Goal: Information Seeking & Learning: Learn about a topic

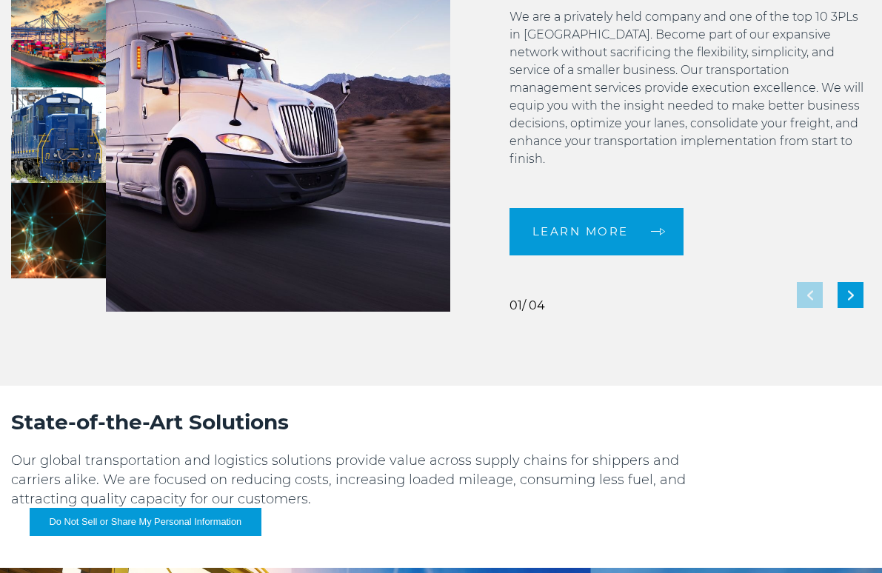
scroll to position [1210, 0]
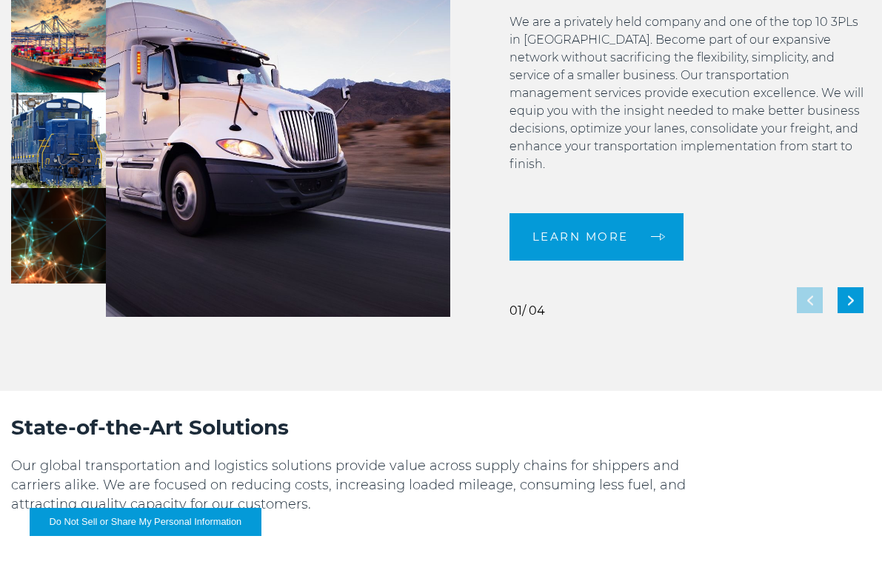
click at [474, 41] on div "Trucking: Revolutionizing Your Freight Process, One Solution at a Time EXPERIEN…" at bounding box center [660, 109] width 421 height 415
click at [470, 133] on div "Trucking: Revolutionizing Your Freight Process, One Solution at a Time EXPERIEN…" at bounding box center [660, 109] width 421 height 415
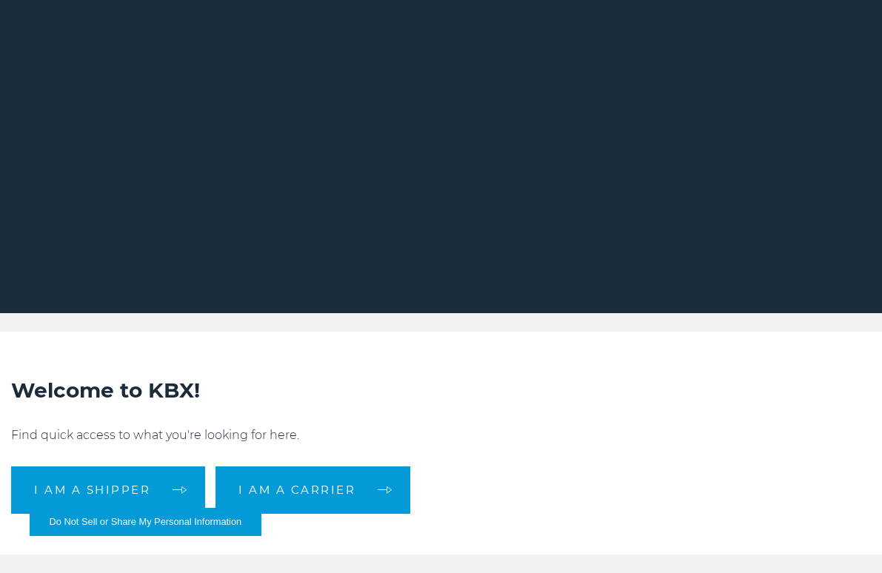
scroll to position [107, 0]
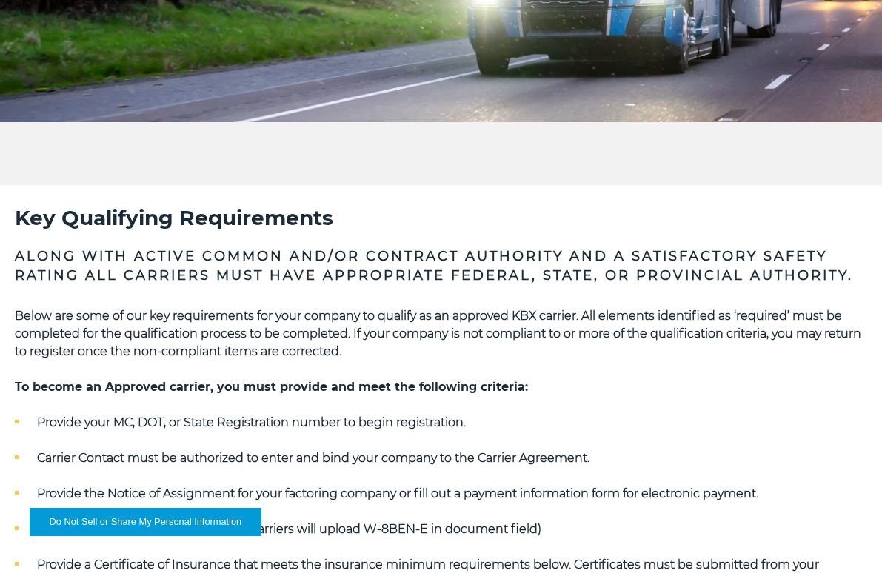
scroll to position [301, 0]
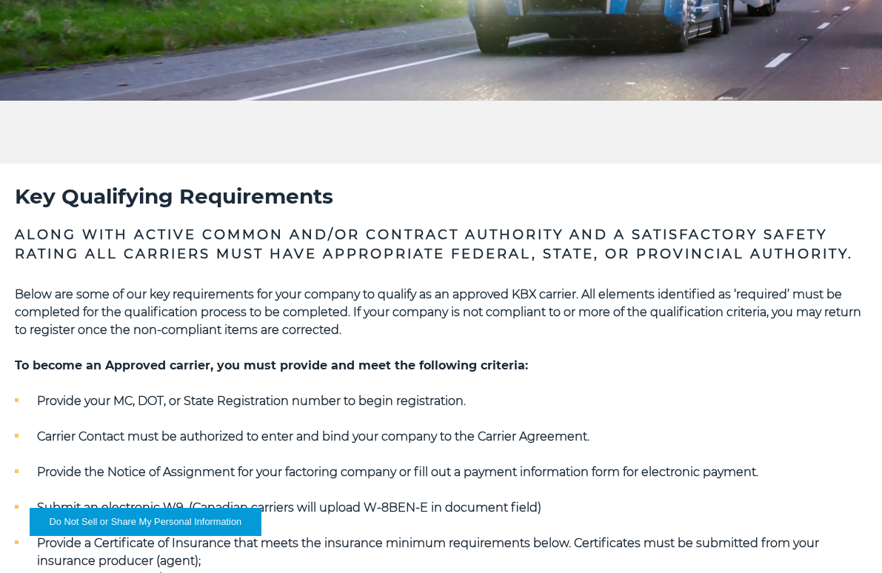
click at [47, 458] on ul "Provide your MC, DOT, or State Registration number to begin registration. Carri…" at bounding box center [441, 544] width 853 height 302
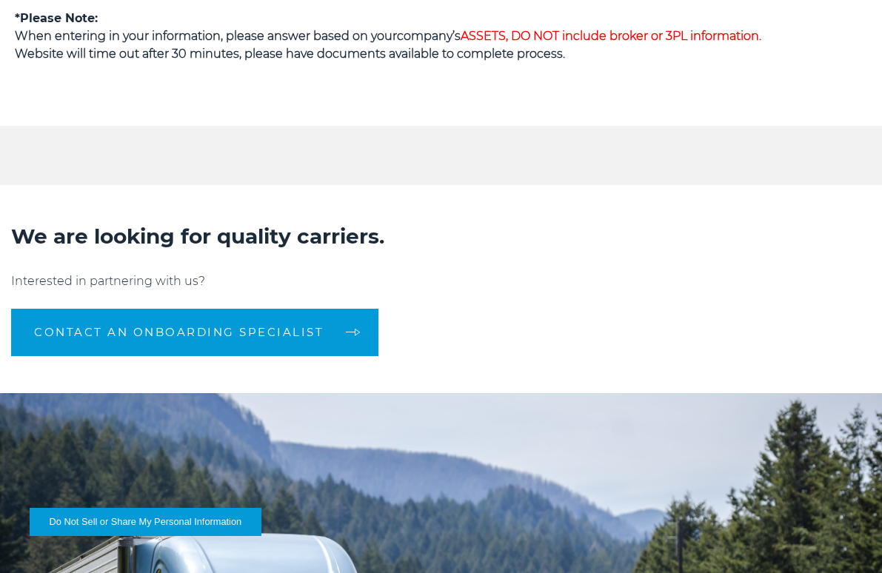
scroll to position [1157, 0]
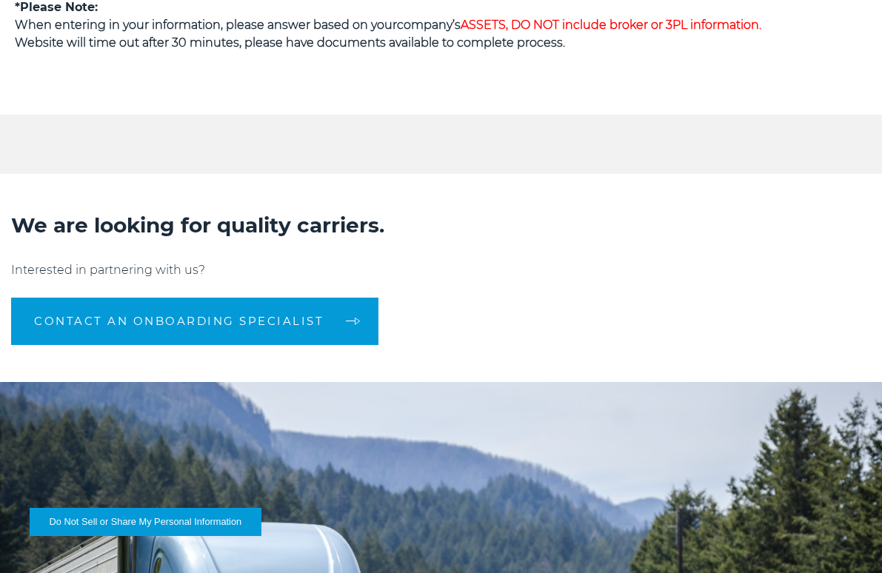
click at [417, 271] on p "Interested in partnering with us?" at bounding box center [441, 270] width 860 height 18
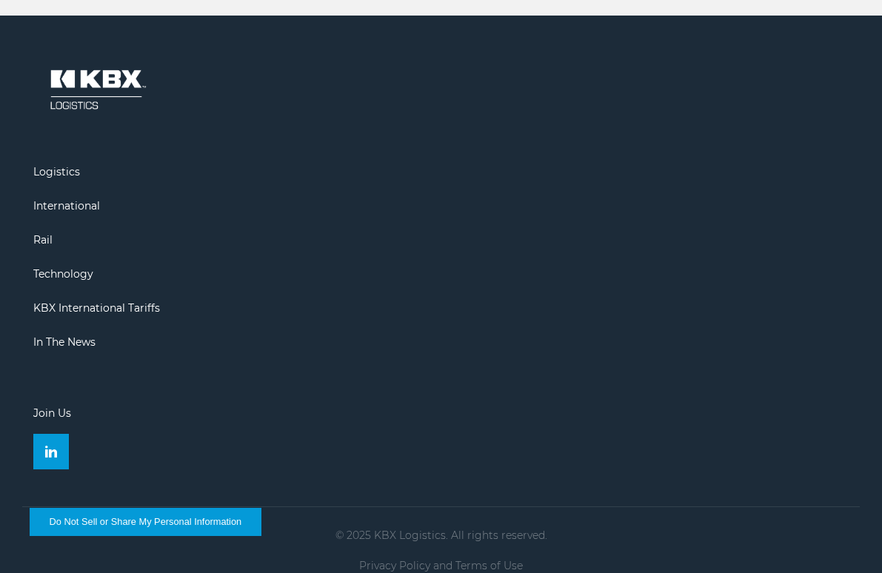
scroll to position [2412, 0]
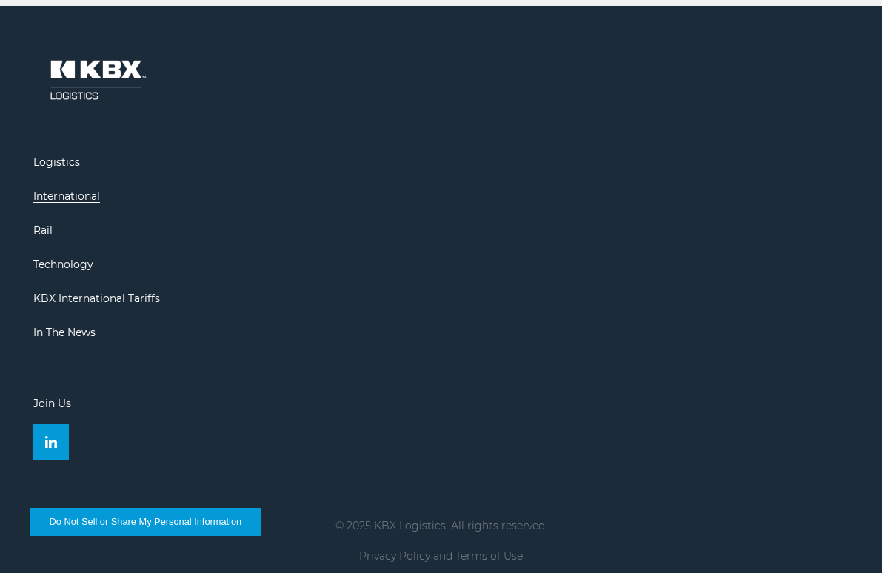
click at [67, 203] on link "International" at bounding box center [66, 196] width 67 height 13
click at [50, 410] on link "Join Us" at bounding box center [52, 403] width 38 height 13
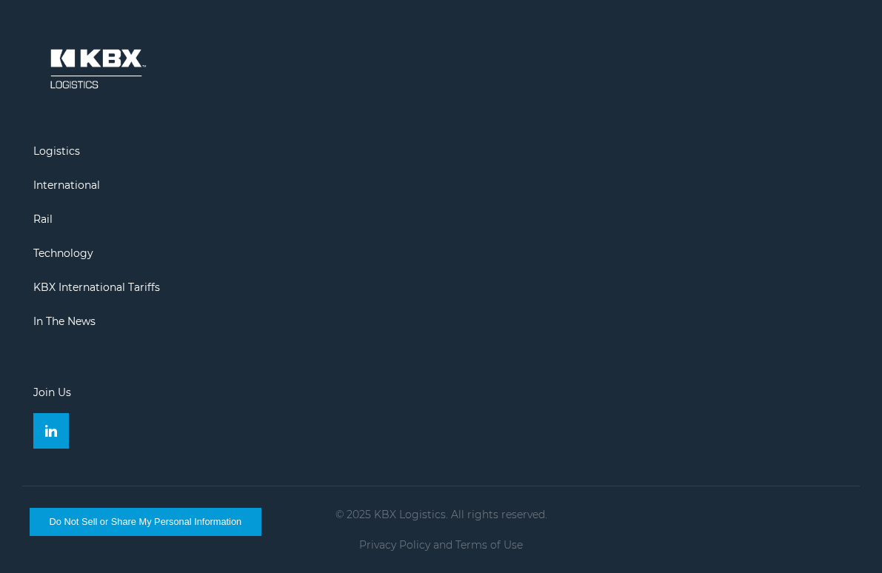
click at [98, 41] on img at bounding box center [96, 69] width 126 height 74
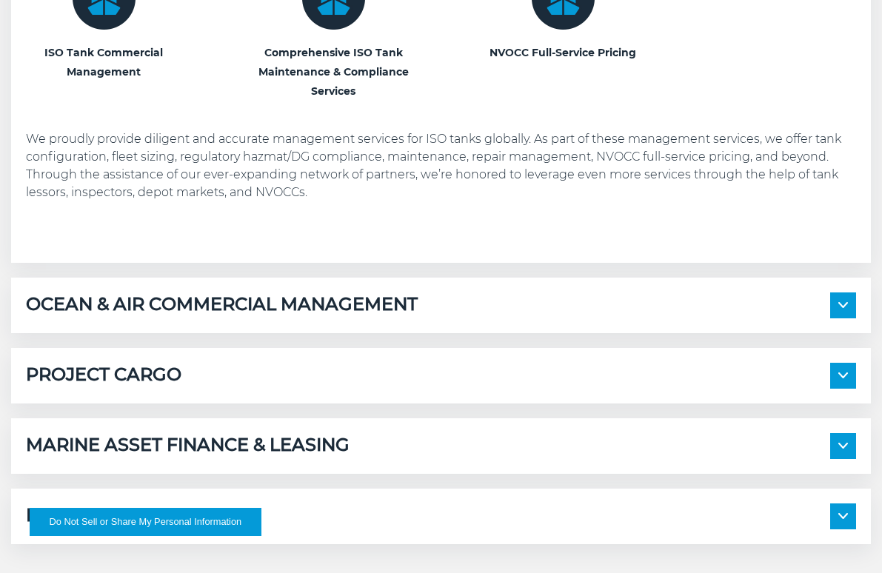
scroll to position [807, 0]
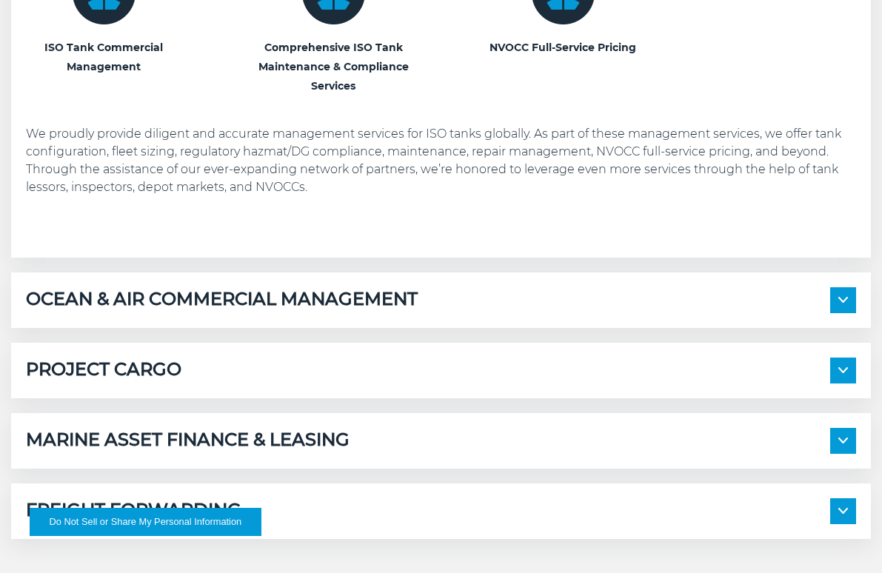
click at [24, 403] on section "ISO TANK MANAGEMENT ISO Tank Commercial Management Comprehensive ISO Tank Maint…" at bounding box center [441, 212] width 860 height 656
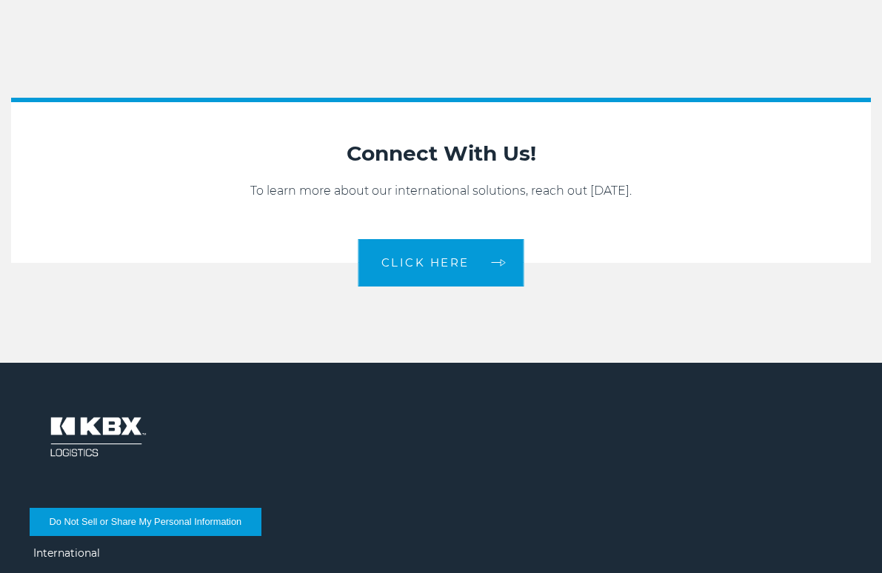
scroll to position [2035, 0]
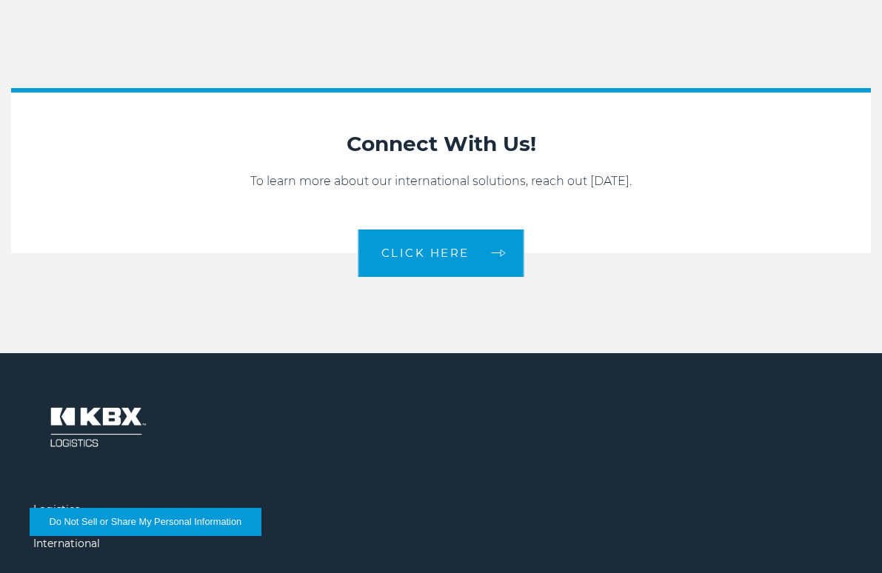
click at [683, 101] on section "Connect With Us! To learn more about our international solutions, reach out tod…" at bounding box center [441, 170] width 860 height 165
click at [480, 101] on section "Connect With Us! To learn more about our international solutions, reach out tod…" at bounding box center [441, 170] width 860 height 165
click at [478, 133] on h2 "Connect With Us!" at bounding box center [441, 144] width 830 height 28
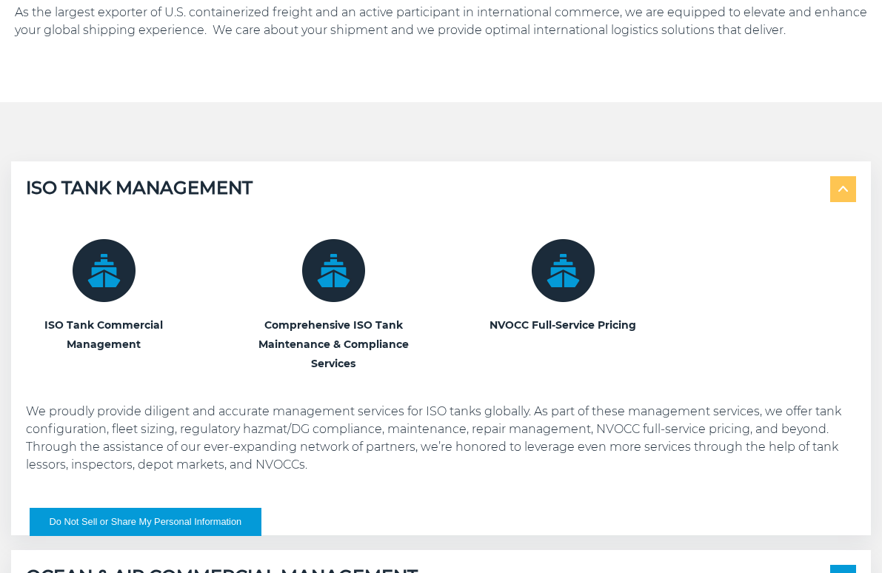
scroll to position [527, 0]
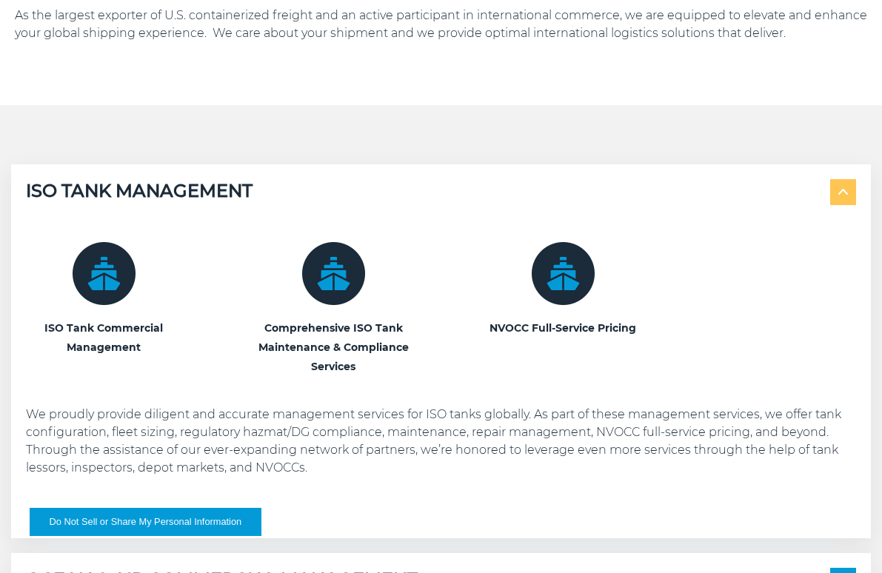
click at [78, 179] on h5 "ISO TANK MANAGEMENT" at bounding box center [139, 192] width 227 height 26
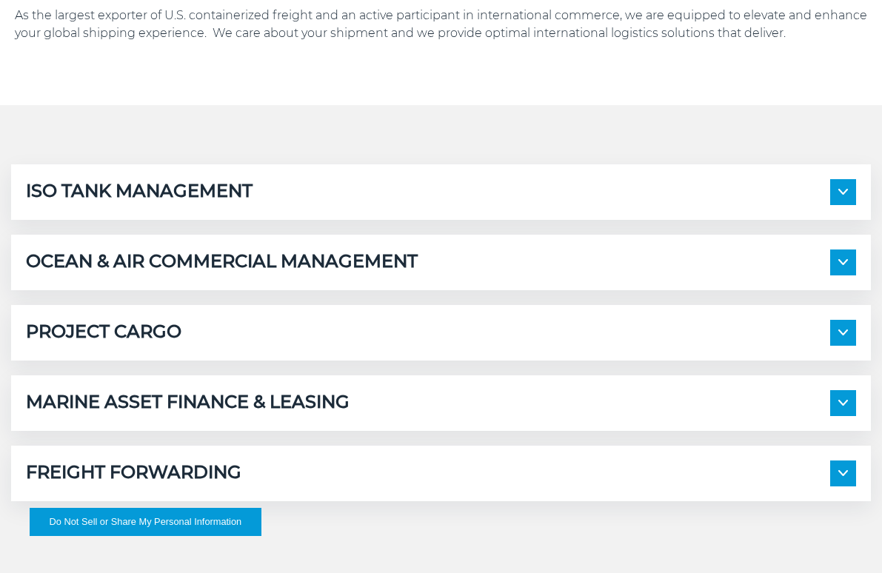
click at [536, 141] on div "International Shipping Without the Complexity As the largest exporter of U.S. c…" at bounding box center [441, 558] width 882 height 1240
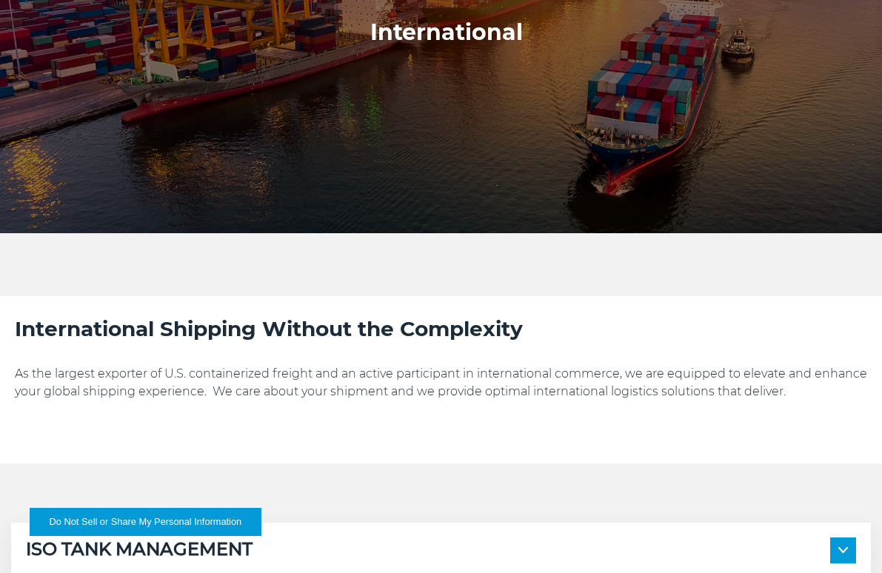
scroll to position [0, 0]
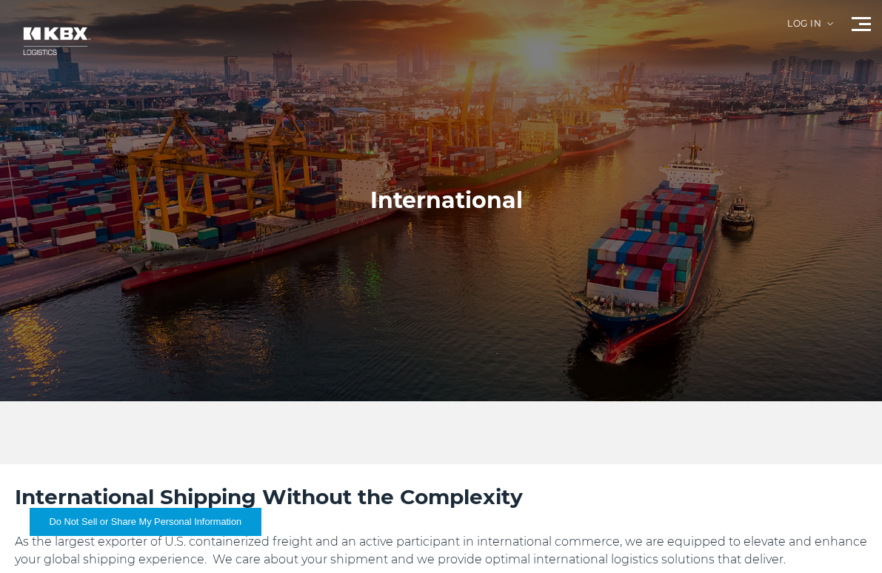
click at [856, 41] on div at bounding box center [446, 200] width 893 height 401
click at [861, 41] on div at bounding box center [446, 200] width 893 height 401
click at [522, 230] on div at bounding box center [446, 200] width 893 height 401
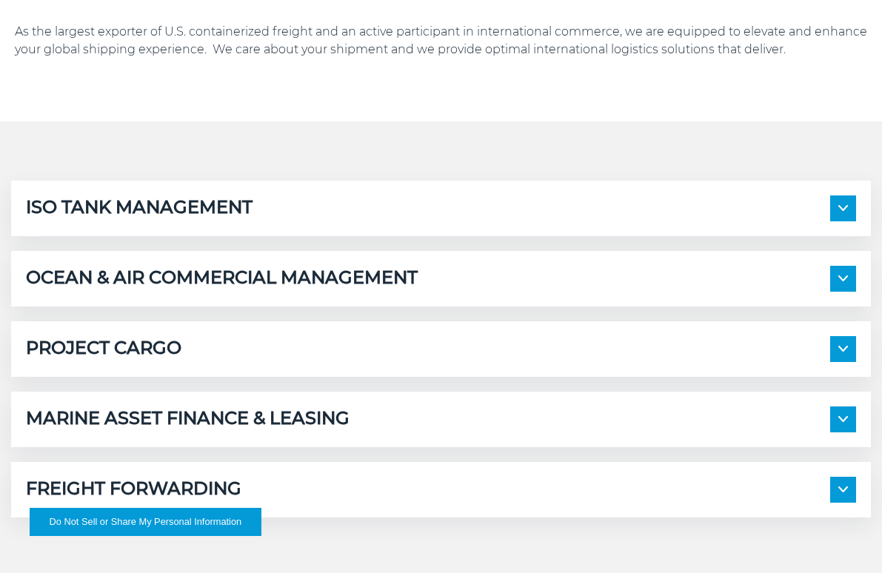
scroll to position [514, 0]
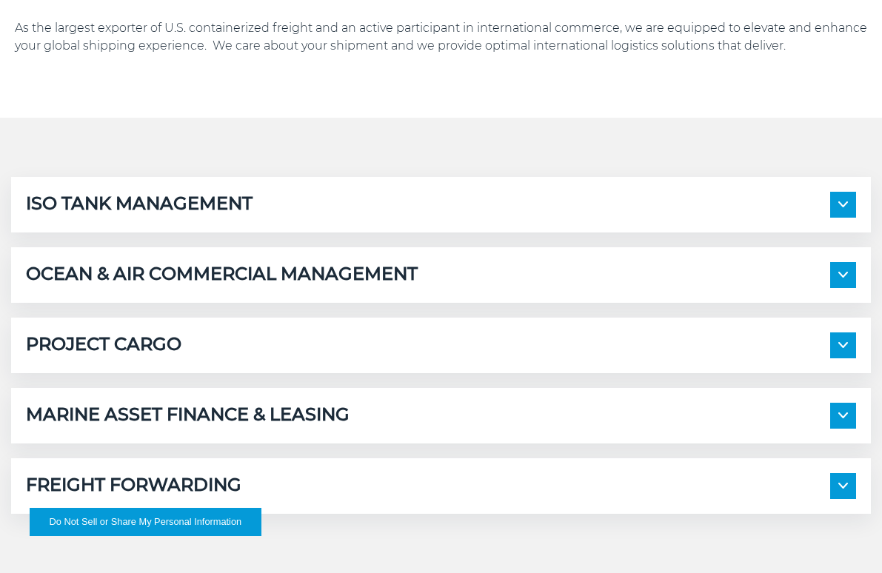
click at [53, 133] on div "International Shipping Without the Complexity As the largest exporter of U.S. c…" at bounding box center [441, 570] width 882 height 1240
click at [84, 285] on h5 "OCEAN & AIR COMMERCIAL MANAGEMENT" at bounding box center [222, 275] width 392 height 26
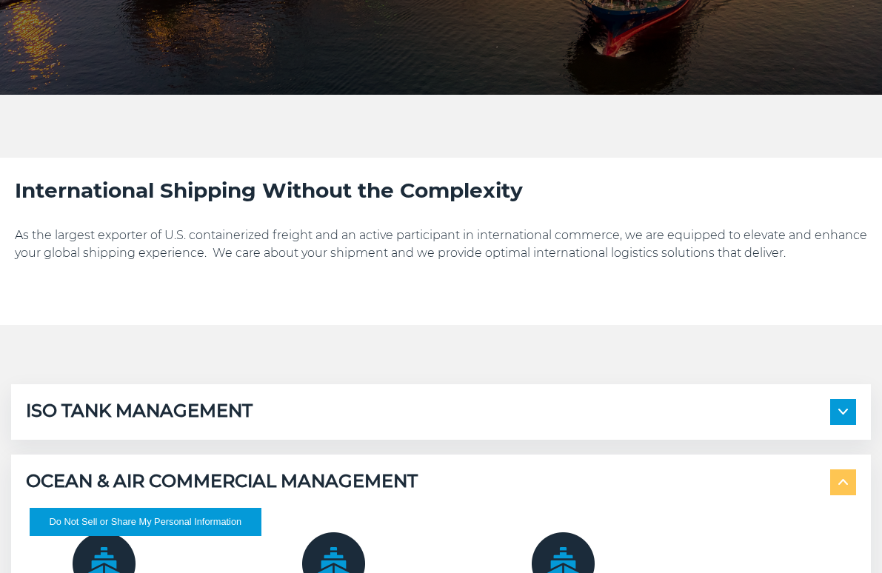
scroll to position [299, 0]
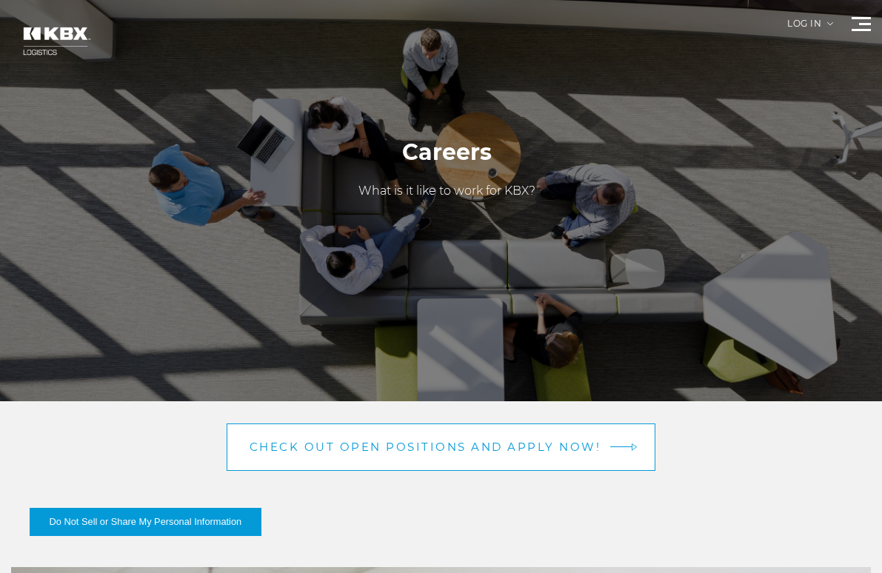
click at [367, 438] on link "Check out open positions and apply now!" at bounding box center [442, 447] width 430 height 47
